Goal: Navigation & Orientation: Find specific page/section

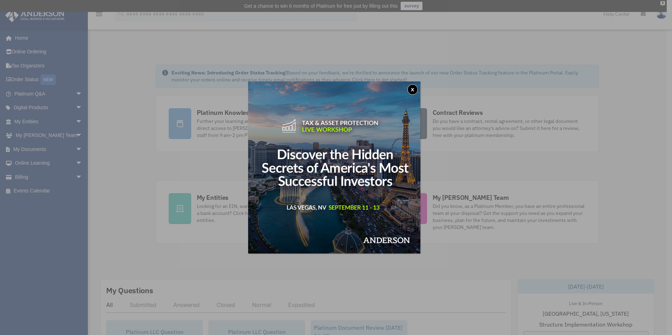
click at [416, 87] on button "x" at bounding box center [413, 89] width 11 height 11
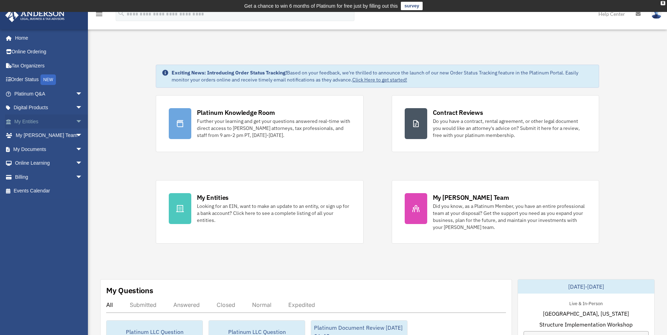
click at [31, 119] on link "My Entities arrow_drop_down" at bounding box center [49, 122] width 88 height 14
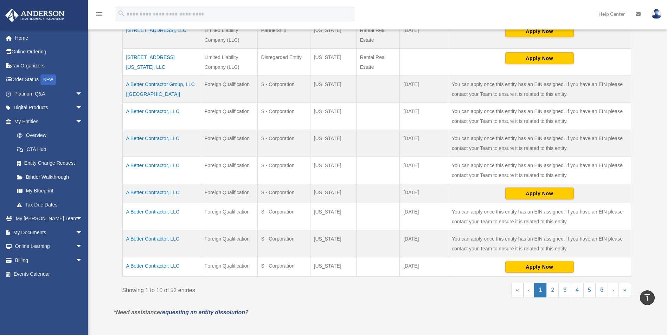
scroll to position [246, 0]
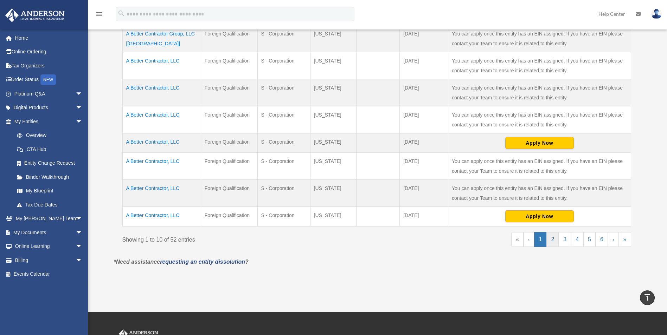
click at [552, 240] on link "2" at bounding box center [552, 239] width 12 height 15
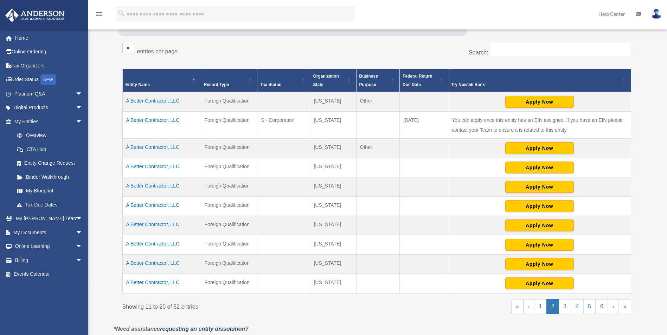
scroll to position [141, 0]
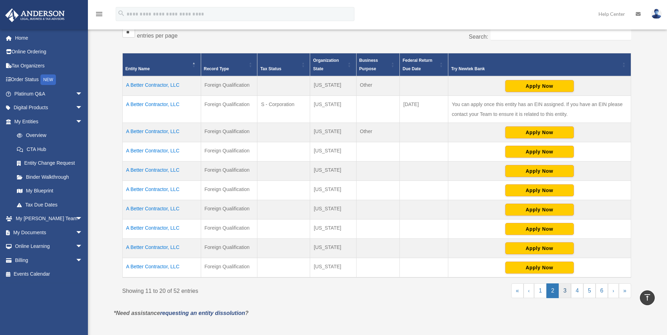
click at [564, 290] on link "3" at bounding box center [565, 291] width 12 height 15
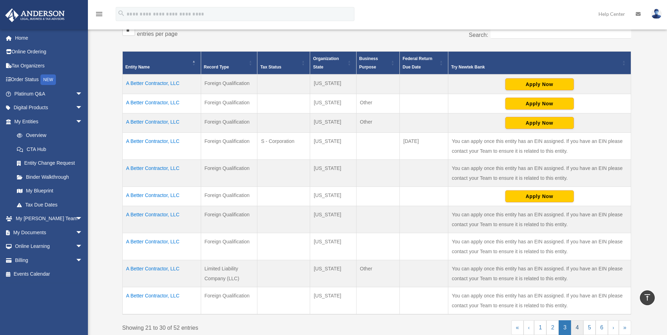
click at [578, 329] on link "4" at bounding box center [577, 328] width 12 height 15
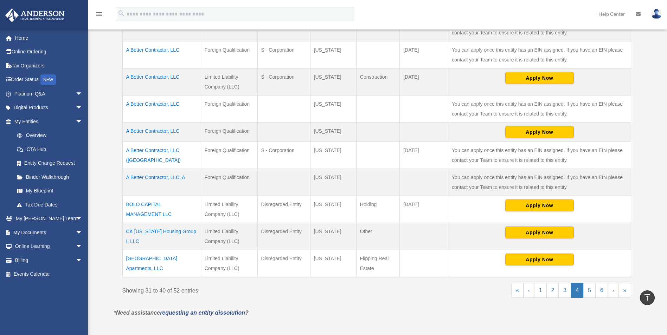
scroll to position [220, 0]
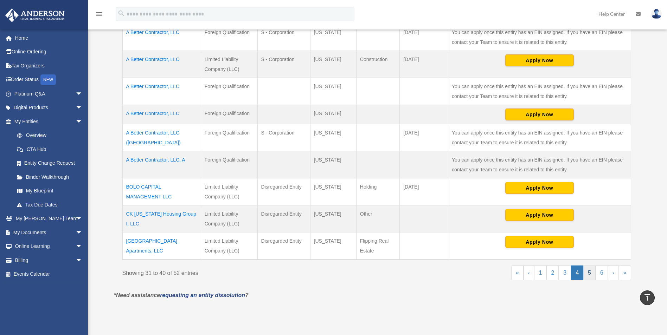
click at [589, 273] on link "5" at bounding box center [589, 273] width 12 height 15
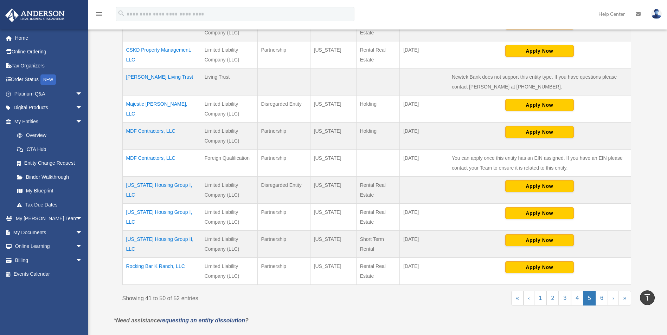
scroll to position [256, 0]
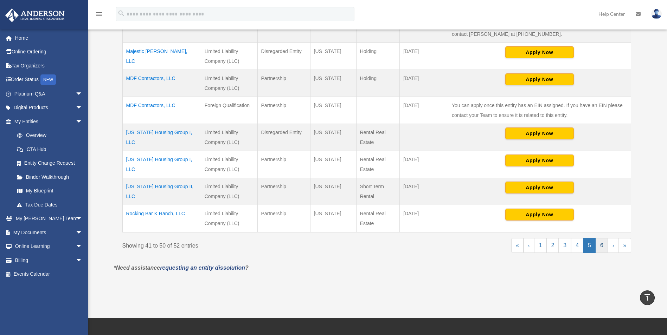
click at [601, 246] on link "6" at bounding box center [602, 245] width 12 height 15
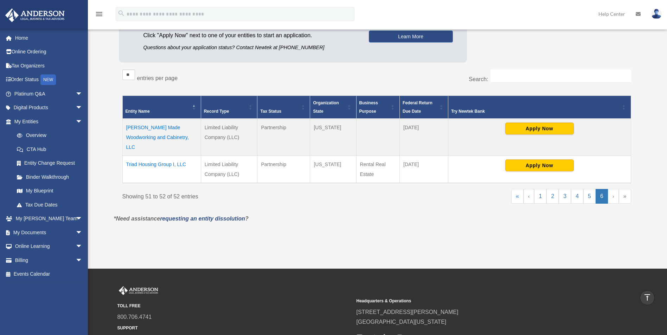
scroll to position [83, 0]
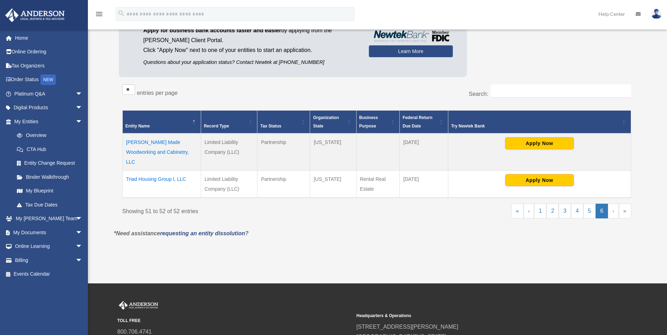
click at [350, 122] on span "\a Organization State: Activate to sort" at bounding box center [350, 122] width 4 height 23
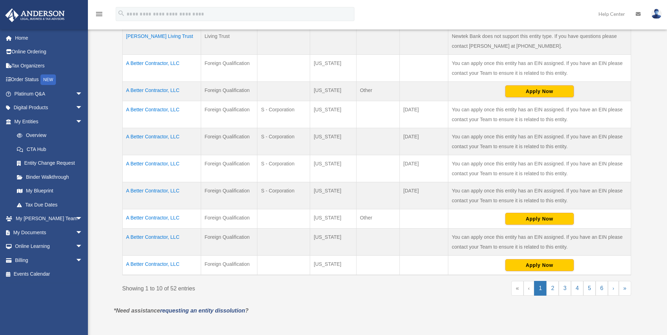
scroll to position [224, 0]
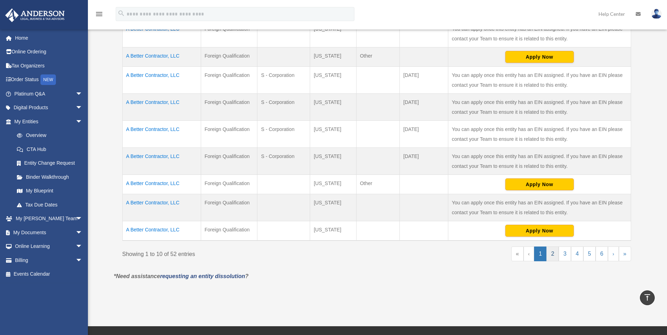
click at [554, 254] on link "2" at bounding box center [552, 254] width 12 height 15
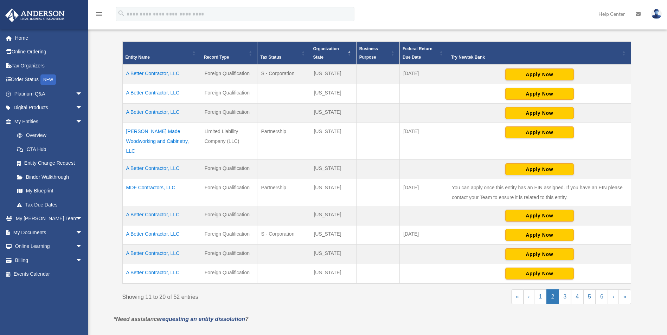
scroll to position [154, 0]
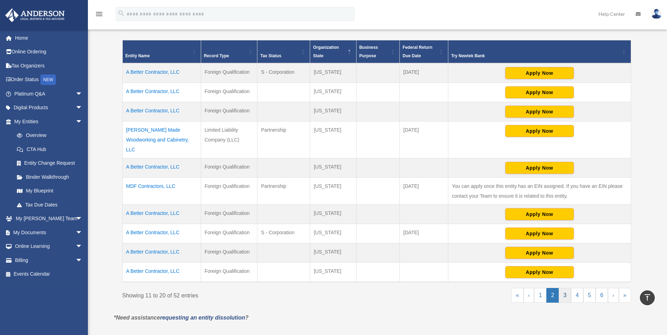
click at [563, 288] on link "3" at bounding box center [565, 295] width 12 height 15
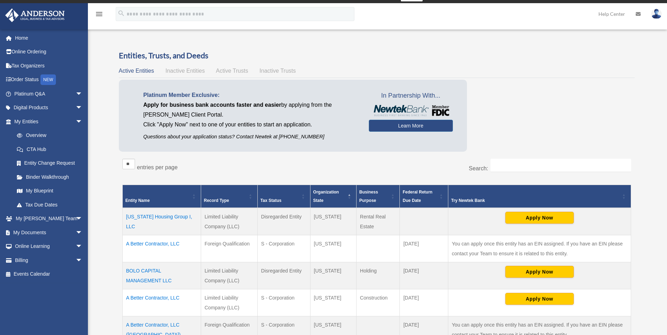
scroll to position [0, 0]
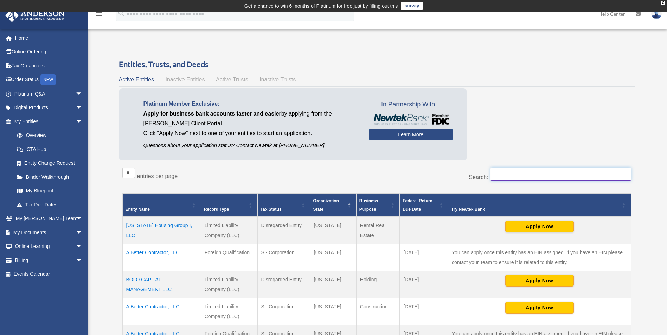
click at [517, 173] on input "Search:" at bounding box center [561, 174] width 141 height 13
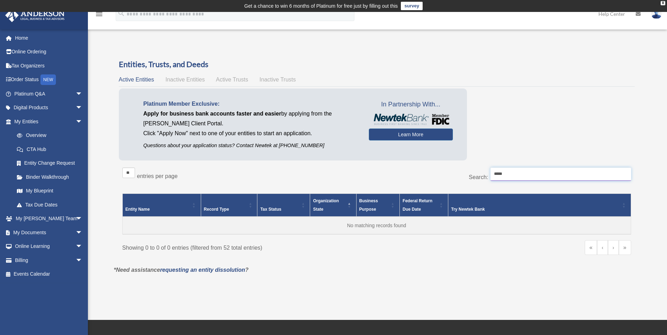
type input "*****"
click at [182, 77] on span "Inactive Entities" at bounding box center [184, 80] width 39 height 6
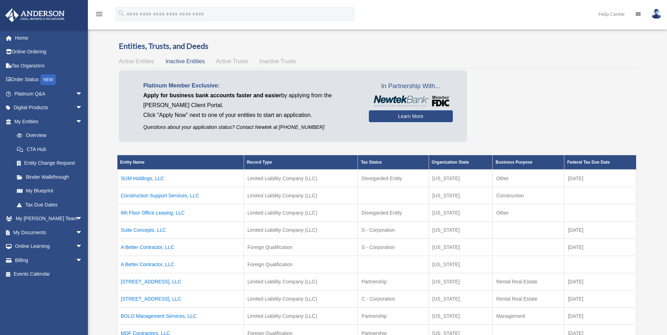
scroll to position [35, 0]
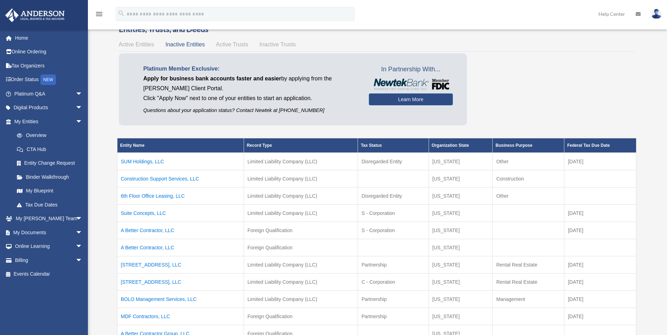
click at [486, 142] on th "Organization State" at bounding box center [461, 146] width 64 height 15
click at [489, 145] on th "Organization State" at bounding box center [461, 146] width 64 height 15
click at [485, 146] on th "Organization State" at bounding box center [461, 146] width 64 height 15
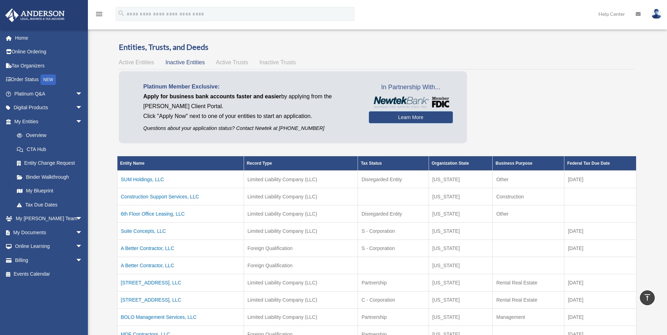
scroll to position [0, 0]
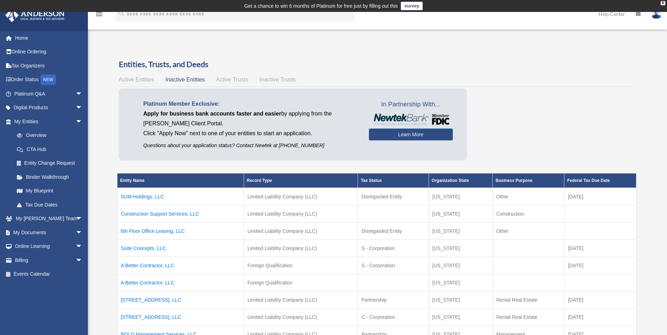
click at [238, 78] on span "Active Trusts" at bounding box center [232, 80] width 32 height 6
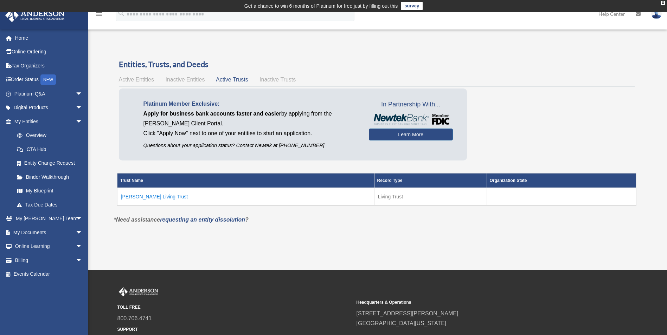
click at [273, 79] on span "Inactive Trusts" at bounding box center [278, 80] width 36 height 6
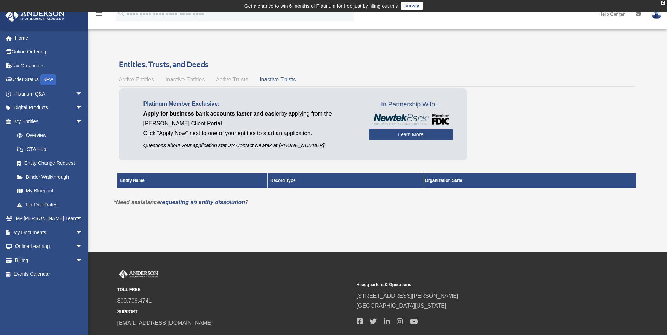
click at [139, 77] on span "Active Entities" at bounding box center [136, 80] width 35 height 6
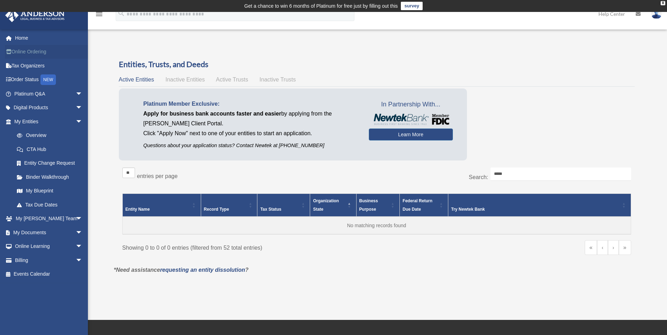
click at [26, 52] on link "Online Ordering" at bounding box center [49, 52] width 88 height 14
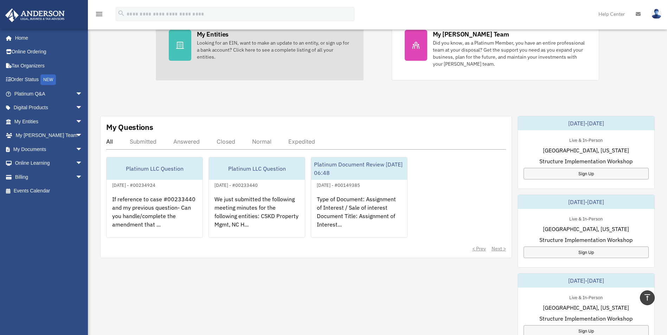
scroll to position [176, 0]
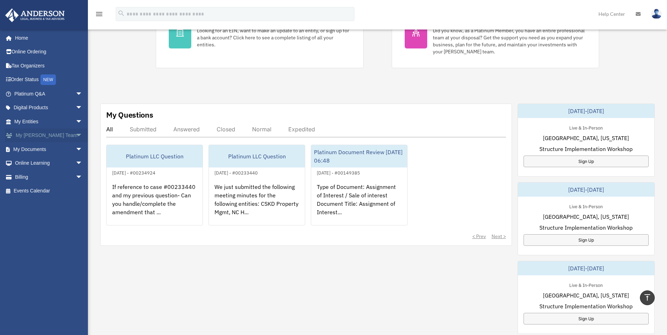
click at [76, 133] on span "arrow_drop_down" at bounding box center [83, 136] width 14 height 14
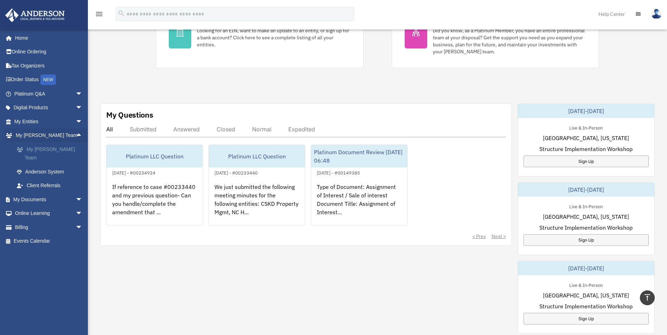
click at [47, 146] on link "My [PERSON_NAME] Team" at bounding box center [51, 153] width 83 height 23
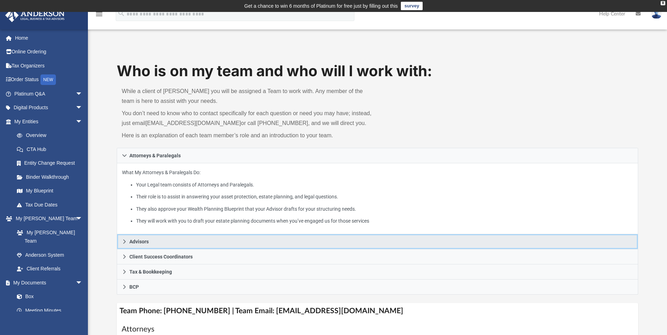
click at [124, 240] on icon at bounding box center [124, 241] width 5 height 5
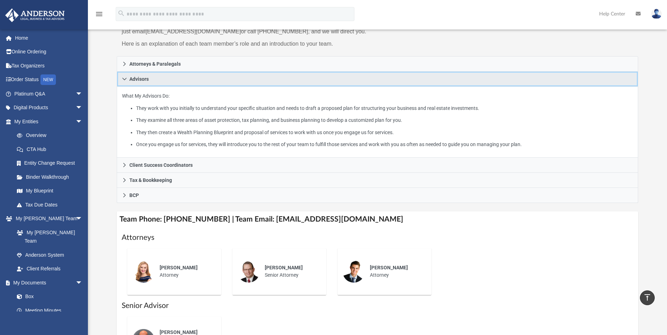
scroll to position [70, 0]
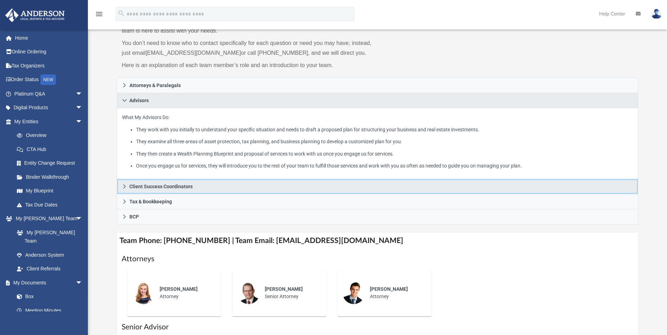
click at [124, 185] on icon at bounding box center [124, 187] width 2 height 4
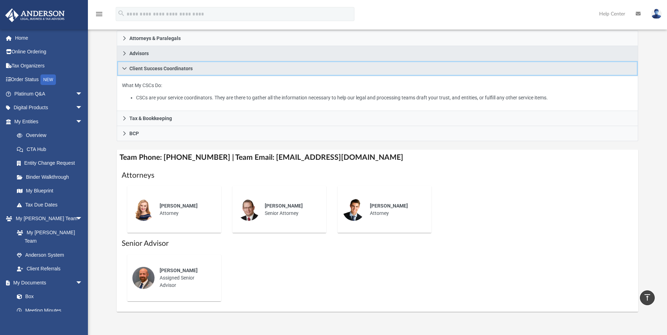
scroll to position [105, 0]
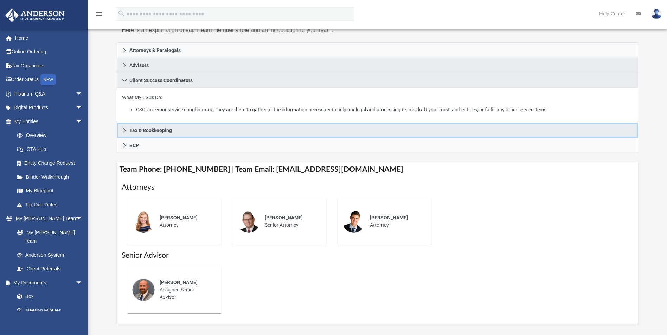
click at [124, 130] on icon at bounding box center [124, 130] width 5 height 5
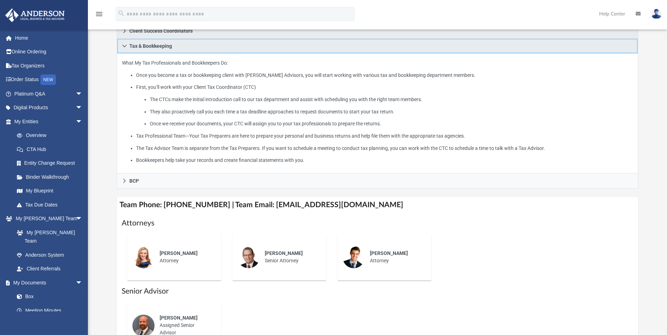
scroll to position [176, 0]
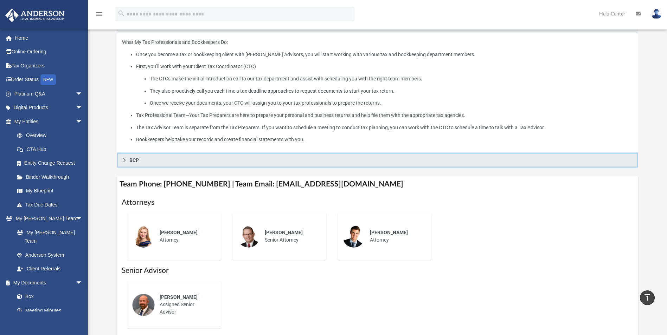
click at [124, 159] on icon at bounding box center [124, 160] width 2 height 4
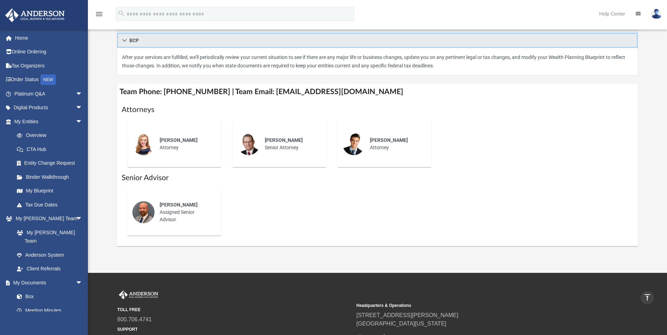
scroll to position [0, 0]
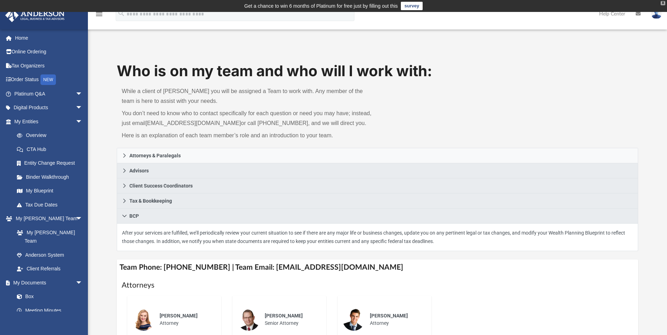
click at [661, 3] on div "X" at bounding box center [663, 3] width 5 height 4
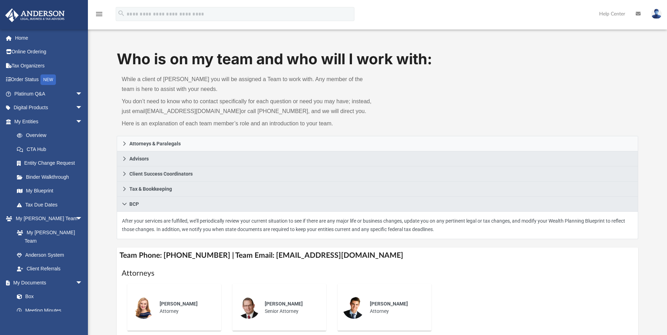
click at [99, 13] on icon "menu" at bounding box center [99, 14] width 8 height 8
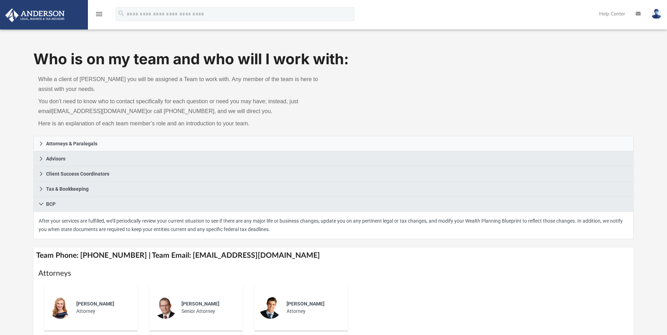
click at [654, 14] on img at bounding box center [656, 14] width 11 height 10
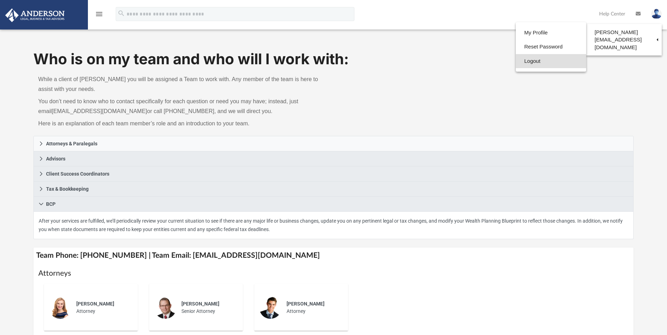
click at [516, 61] on link "Logout" at bounding box center [551, 61] width 70 height 14
